Goal: Information Seeking & Learning: Find specific fact

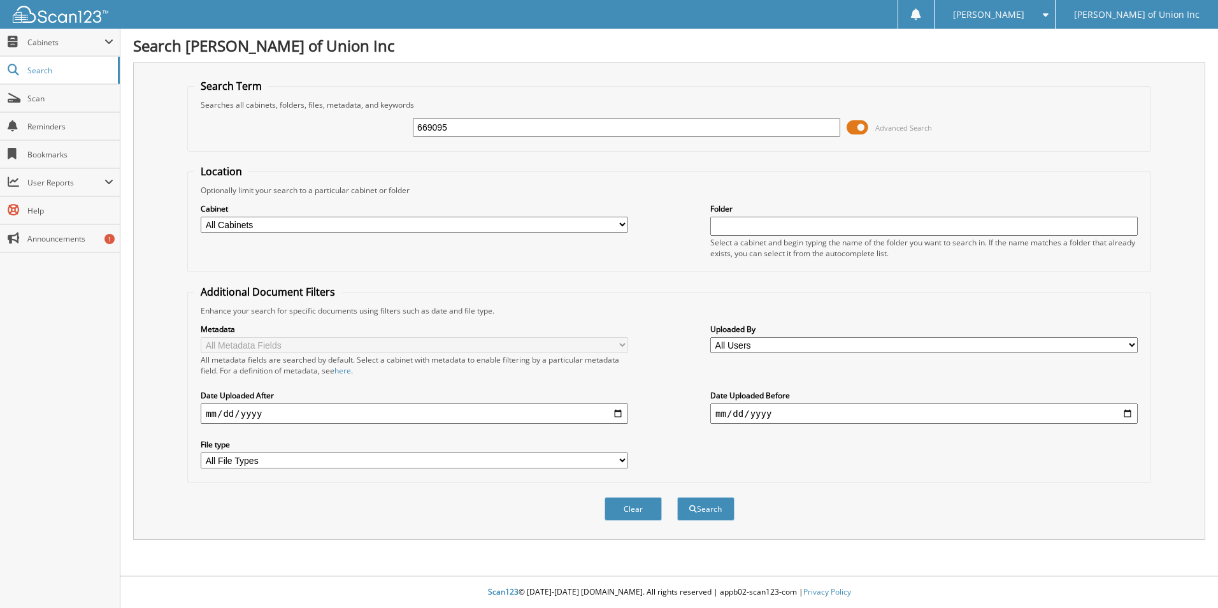
type input "669095"
click at [677, 497] on button "Search" at bounding box center [705, 509] width 57 height 24
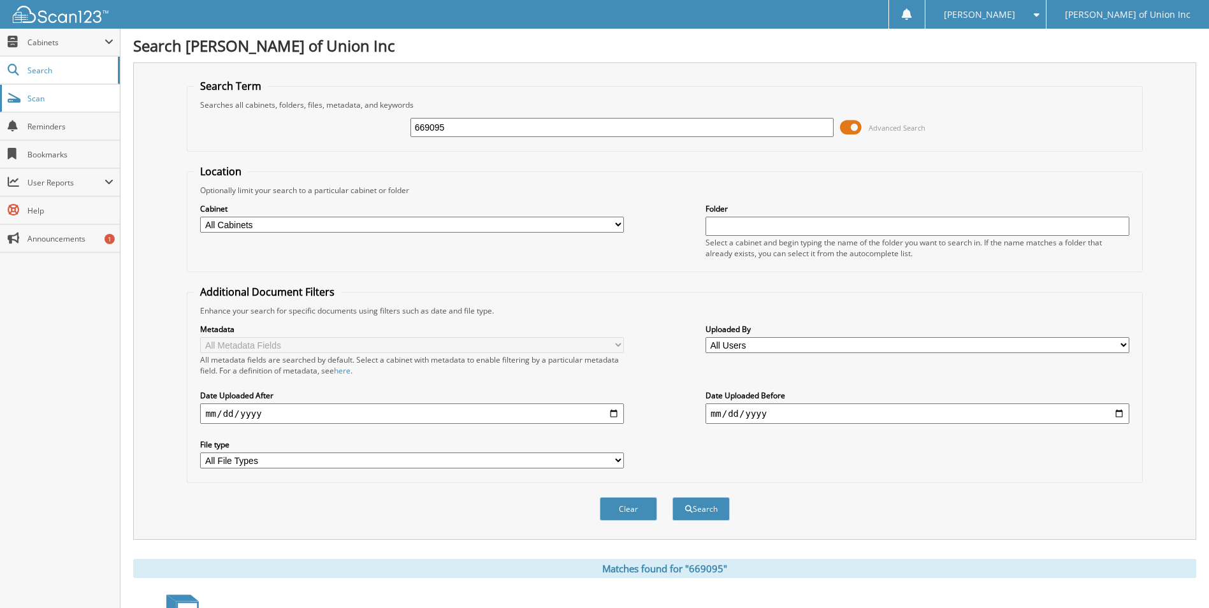
click at [69, 99] on span "Scan" at bounding box center [70, 98] width 86 height 11
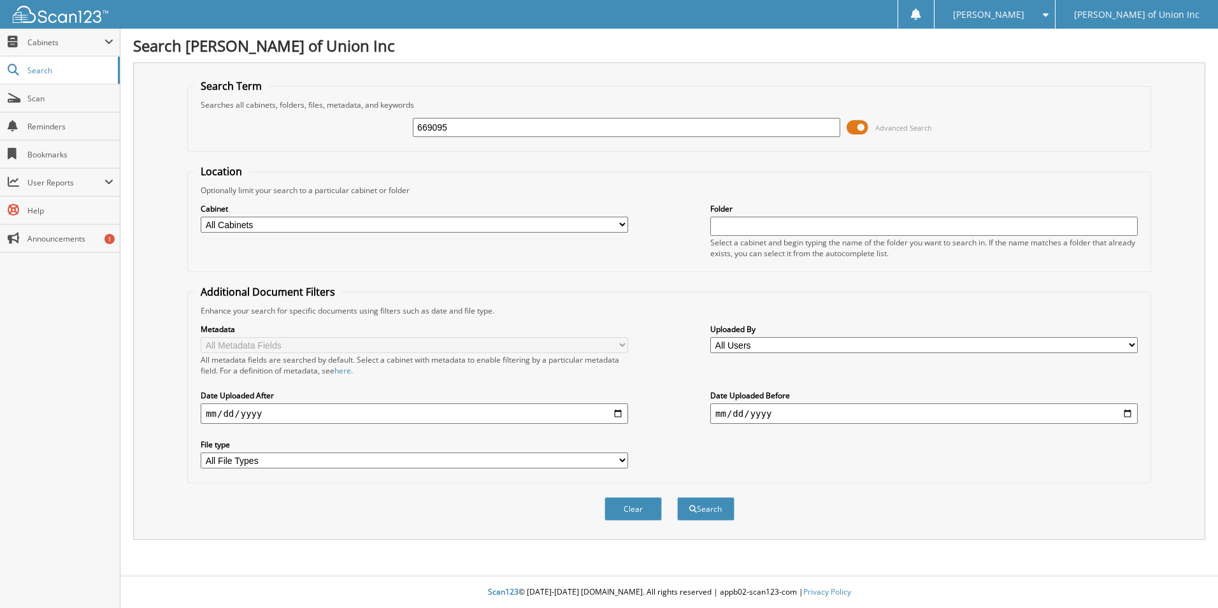
type input "669095"
click at [677, 497] on button "Search" at bounding box center [705, 509] width 57 height 24
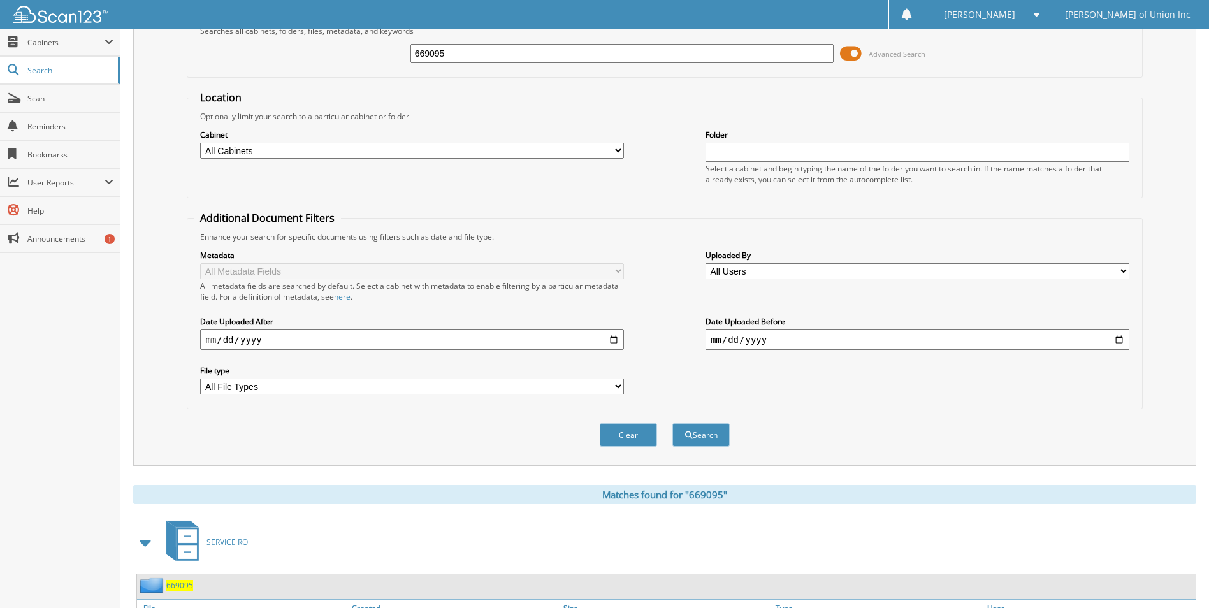
scroll to position [292, 0]
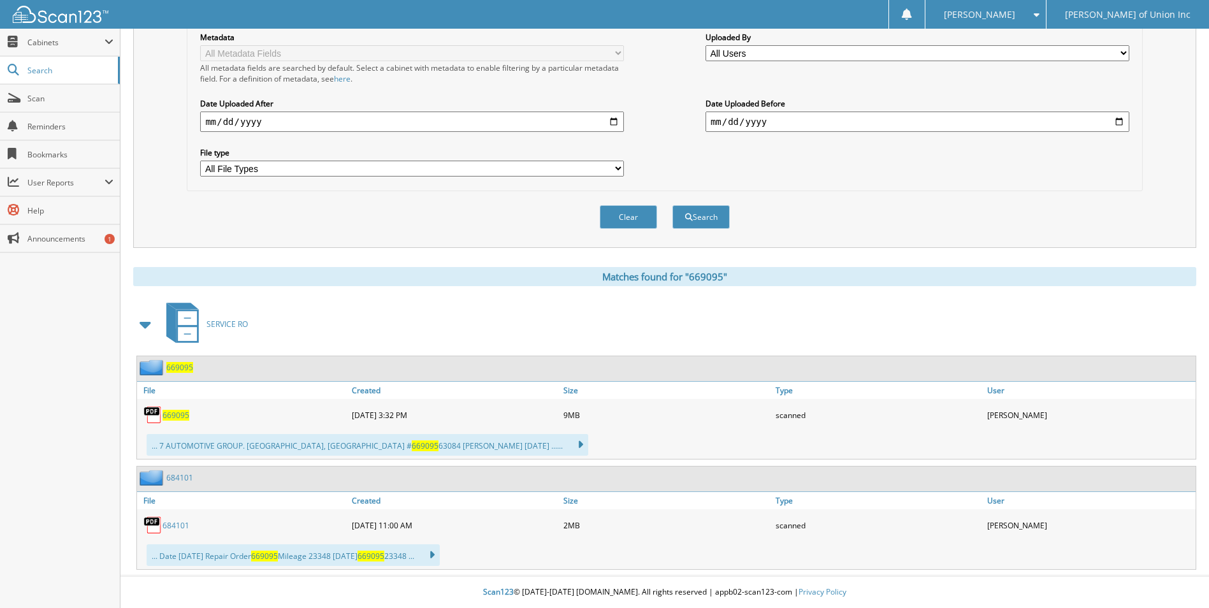
click at [177, 414] on span "669095" at bounding box center [175, 415] width 27 height 11
click at [565, 440] on icon at bounding box center [574, 445] width 18 height 18
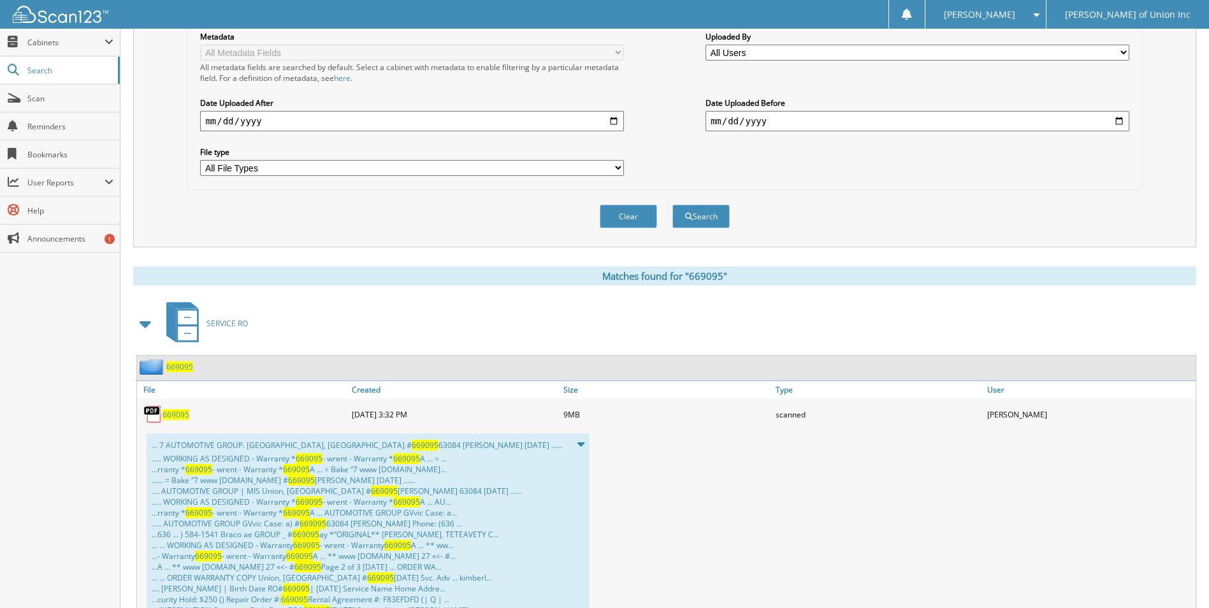
click at [412, 444] on span "669095" at bounding box center [425, 445] width 27 height 11
click at [299, 464] on span "669095" at bounding box center [309, 458] width 27 height 11
drag, startPoint x: 299, startPoint y: 464, endPoint x: 303, endPoint y: 514, distance: 50.5
click at [303, 514] on span "669095" at bounding box center [296, 512] width 27 height 11
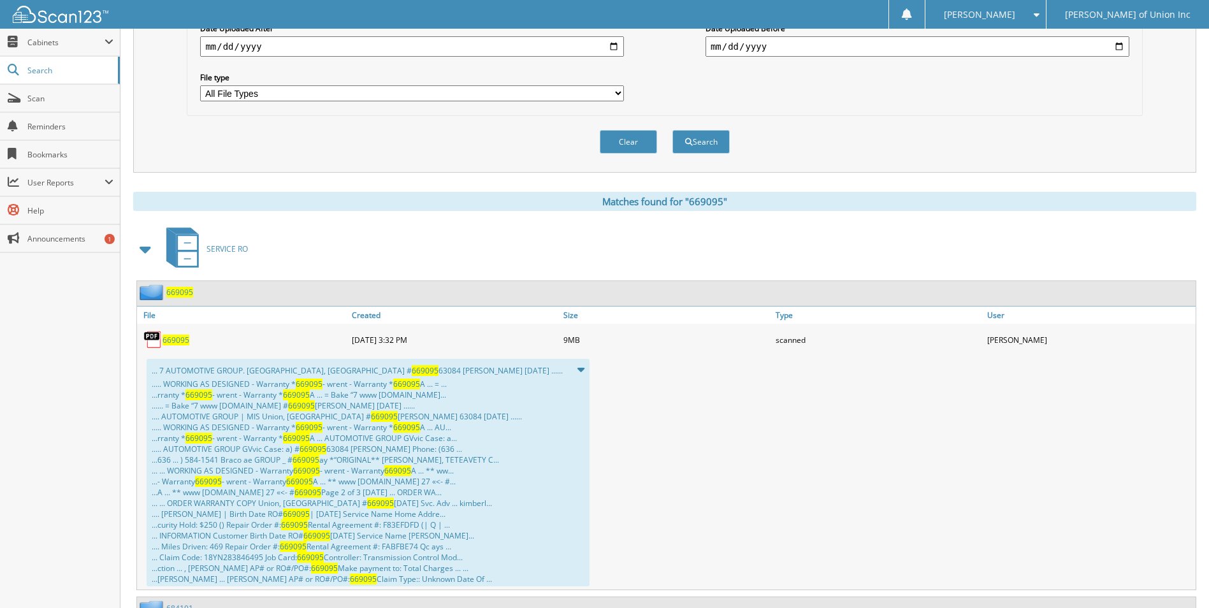
scroll to position [356, 0]
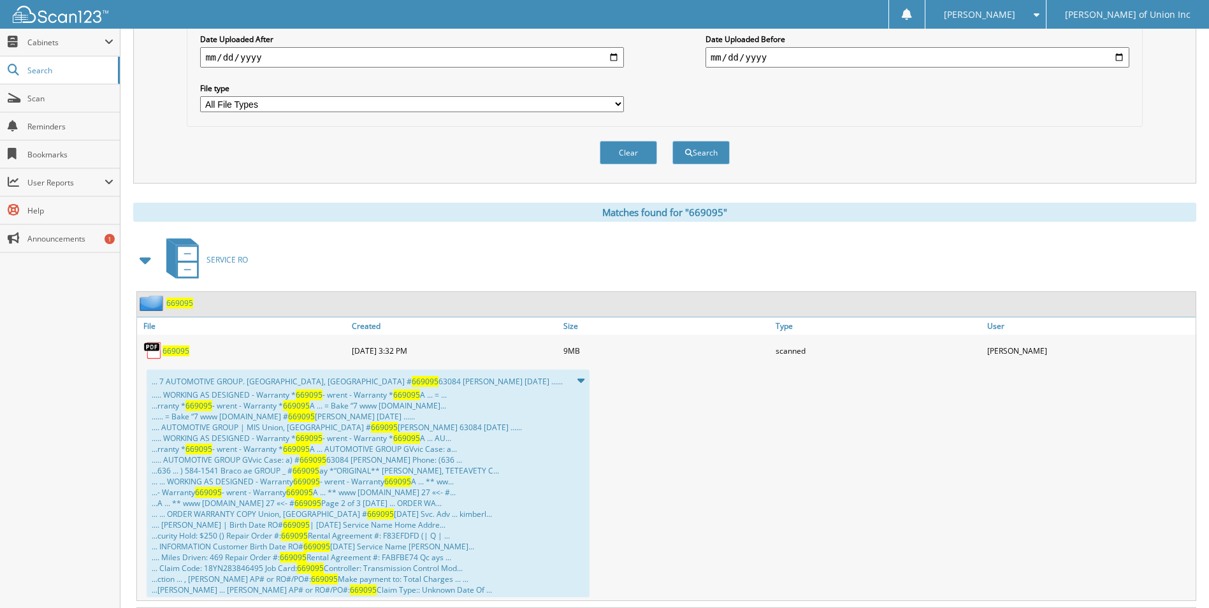
click at [182, 303] on span "669095" at bounding box center [179, 303] width 27 height 11
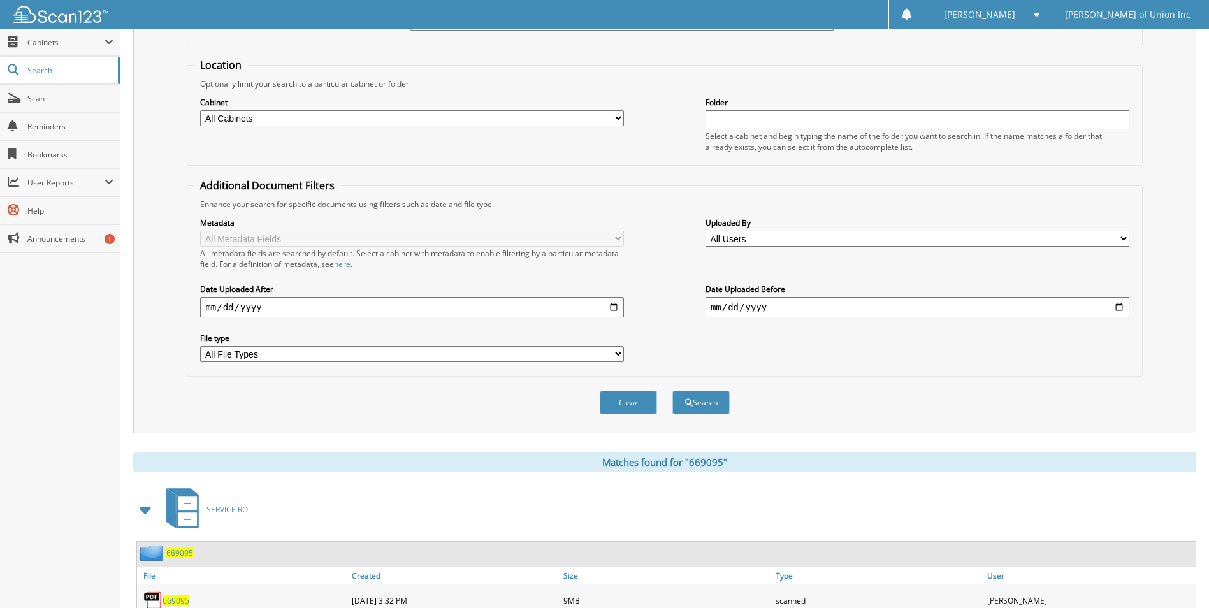
scroll to position [292, 0]
